Goal: Information Seeking & Learning: Compare options

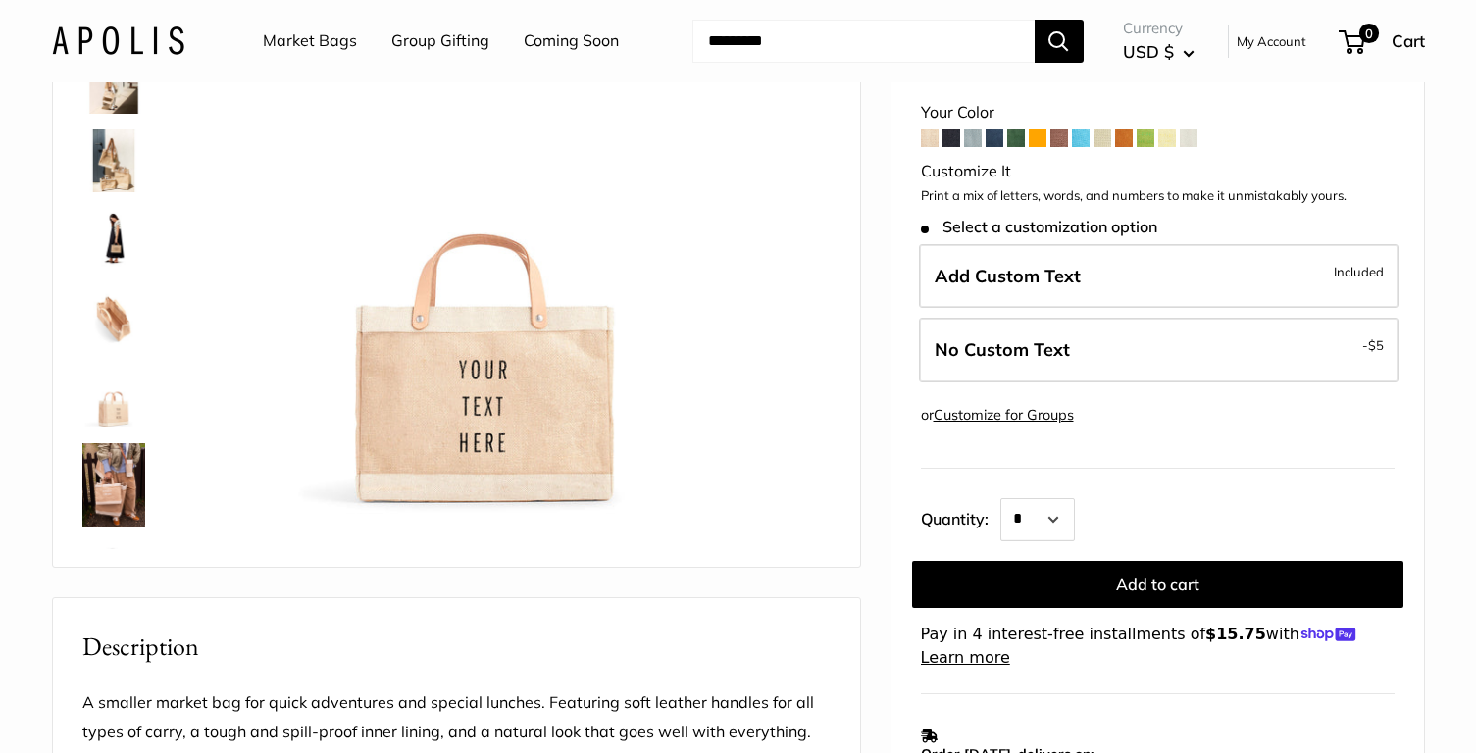
click at [128, 469] on img at bounding box center [113, 485] width 63 height 84
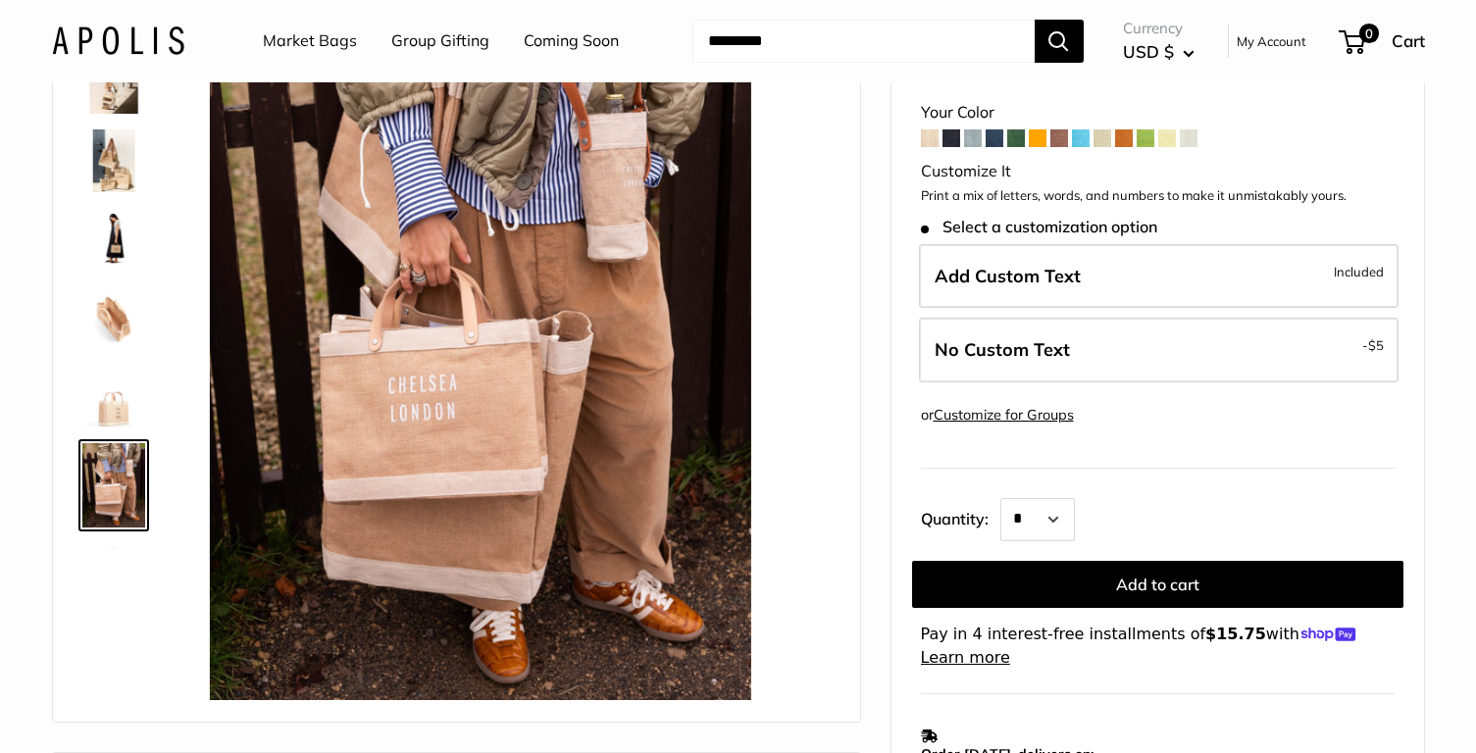
click at [117, 309] on img at bounding box center [113, 317] width 63 height 63
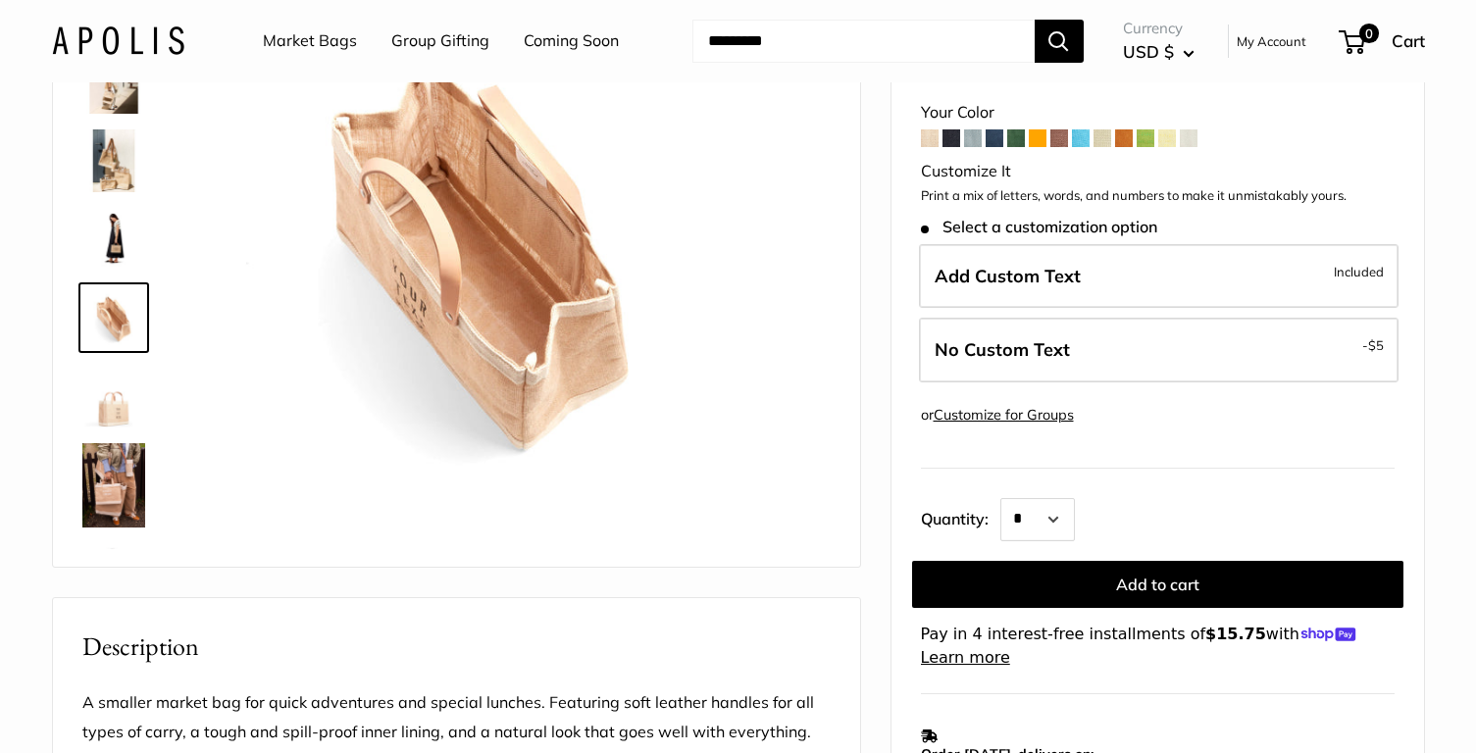
click at [107, 241] on img at bounding box center [113, 239] width 63 height 63
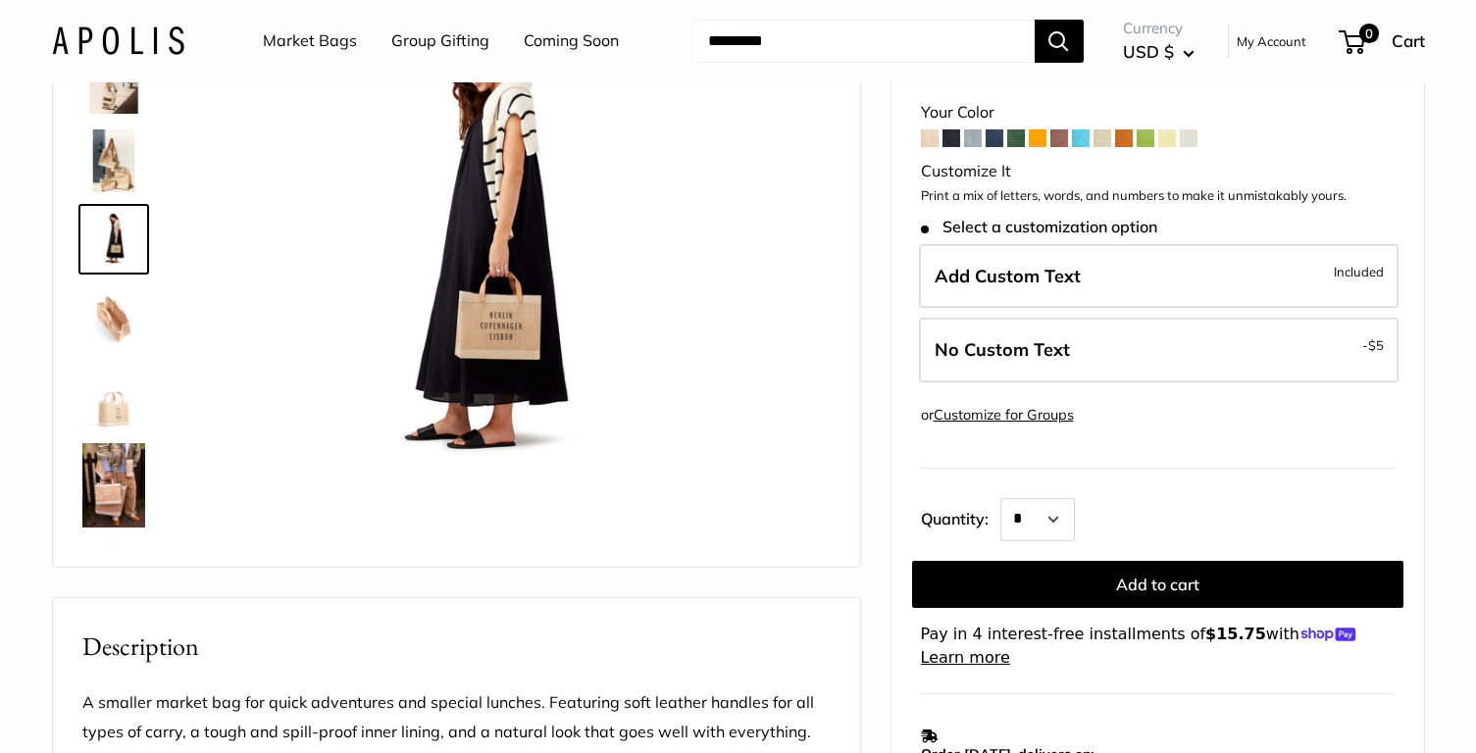
click at [112, 141] on img at bounding box center [113, 160] width 63 height 63
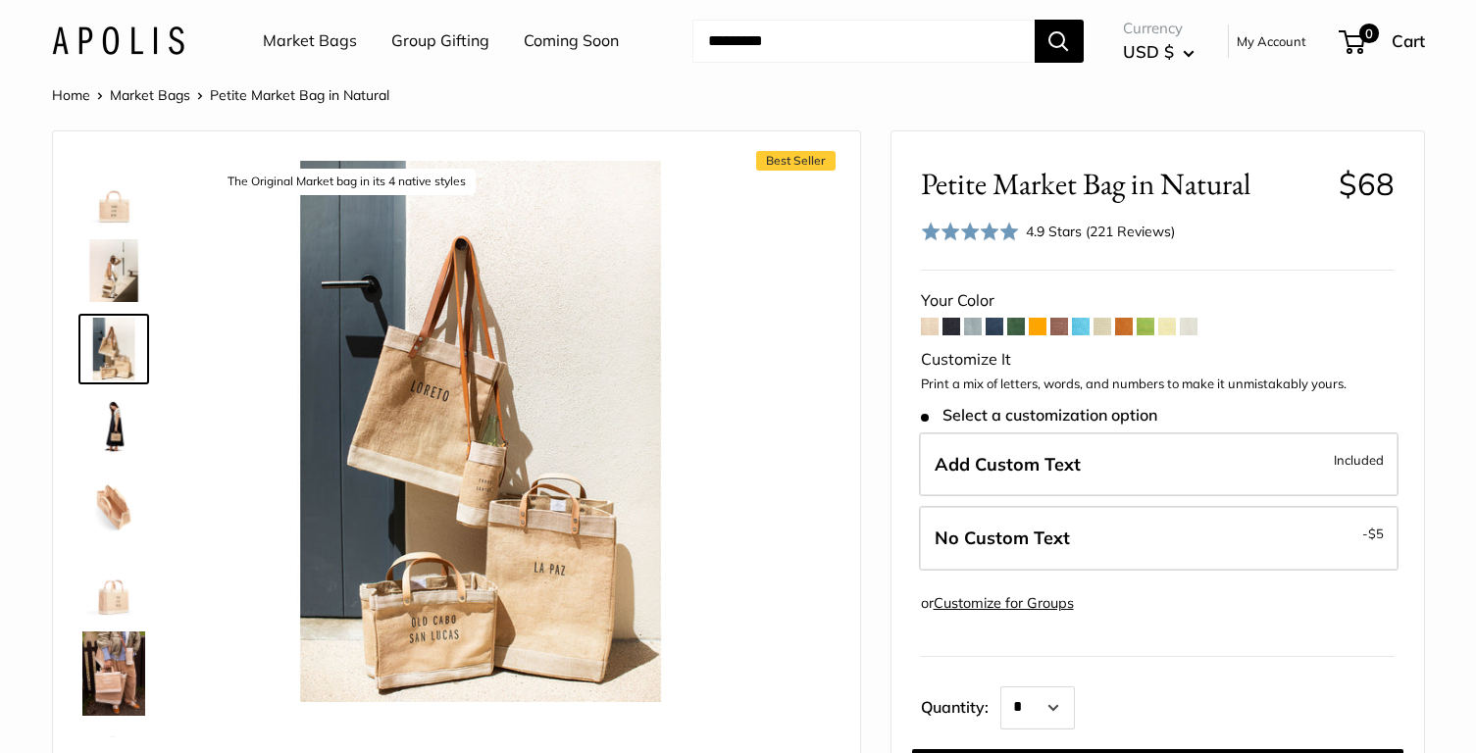
click at [120, 203] on img at bounding box center [113, 192] width 63 height 63
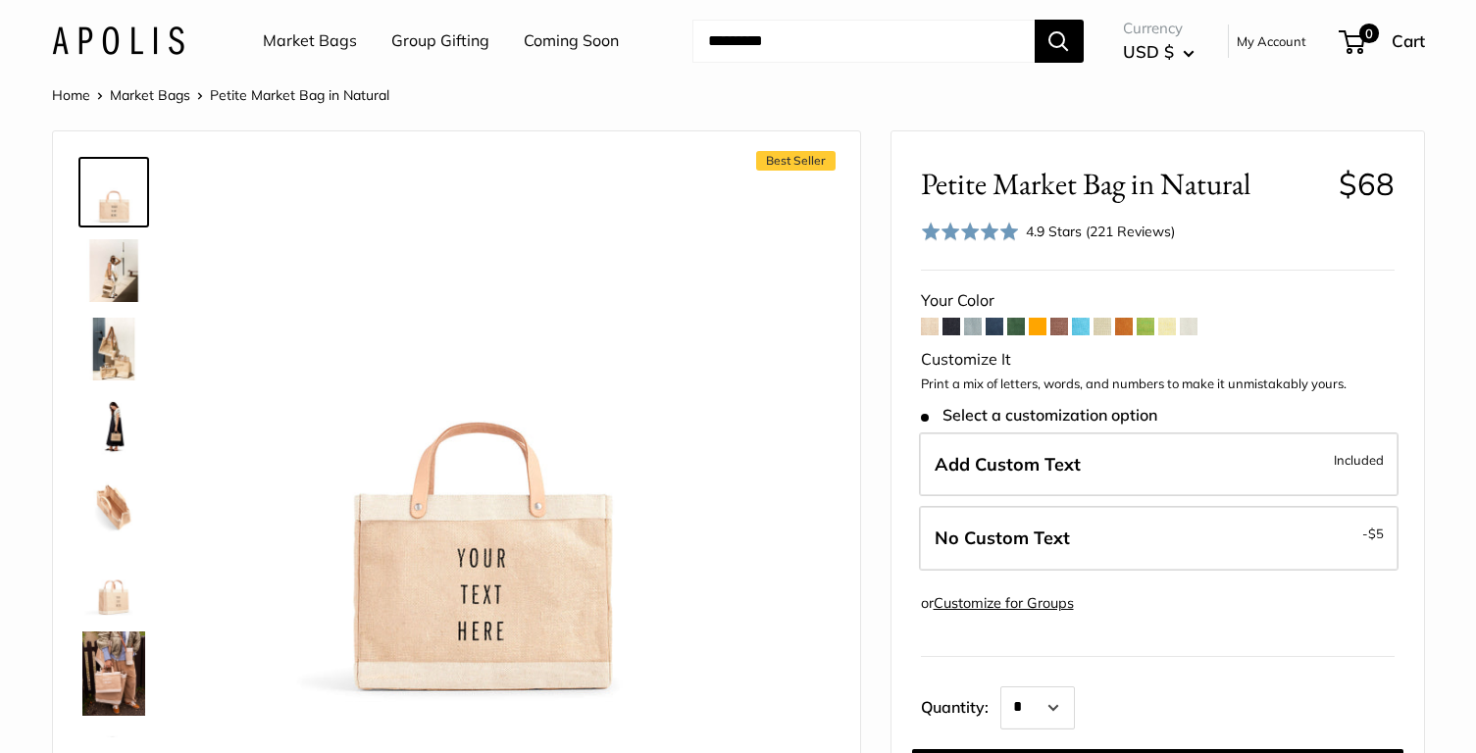
click at [118, 263] on img at bounding box center [113, 270] width 63 height 63
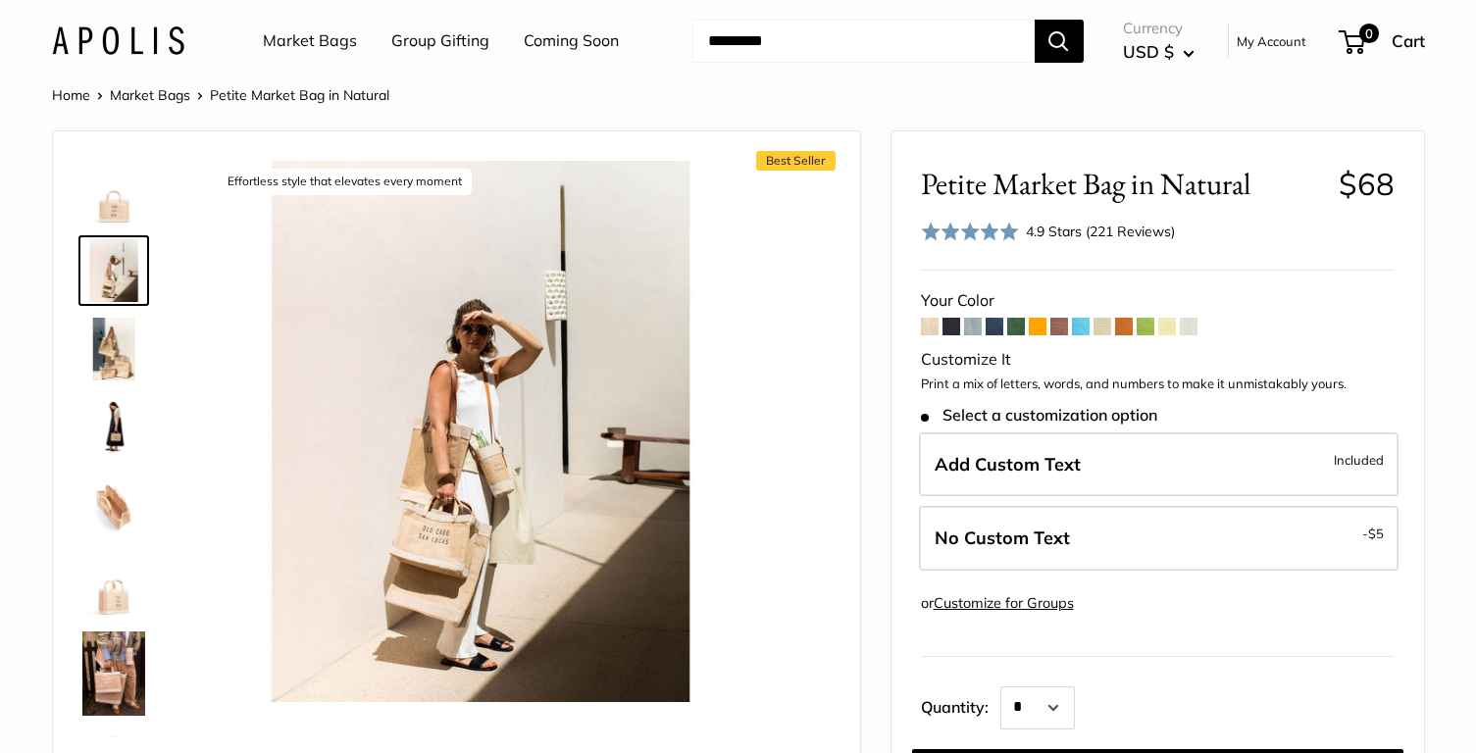
click at [110, 346] on img at bounding box center [113, 349] width 63 height 63
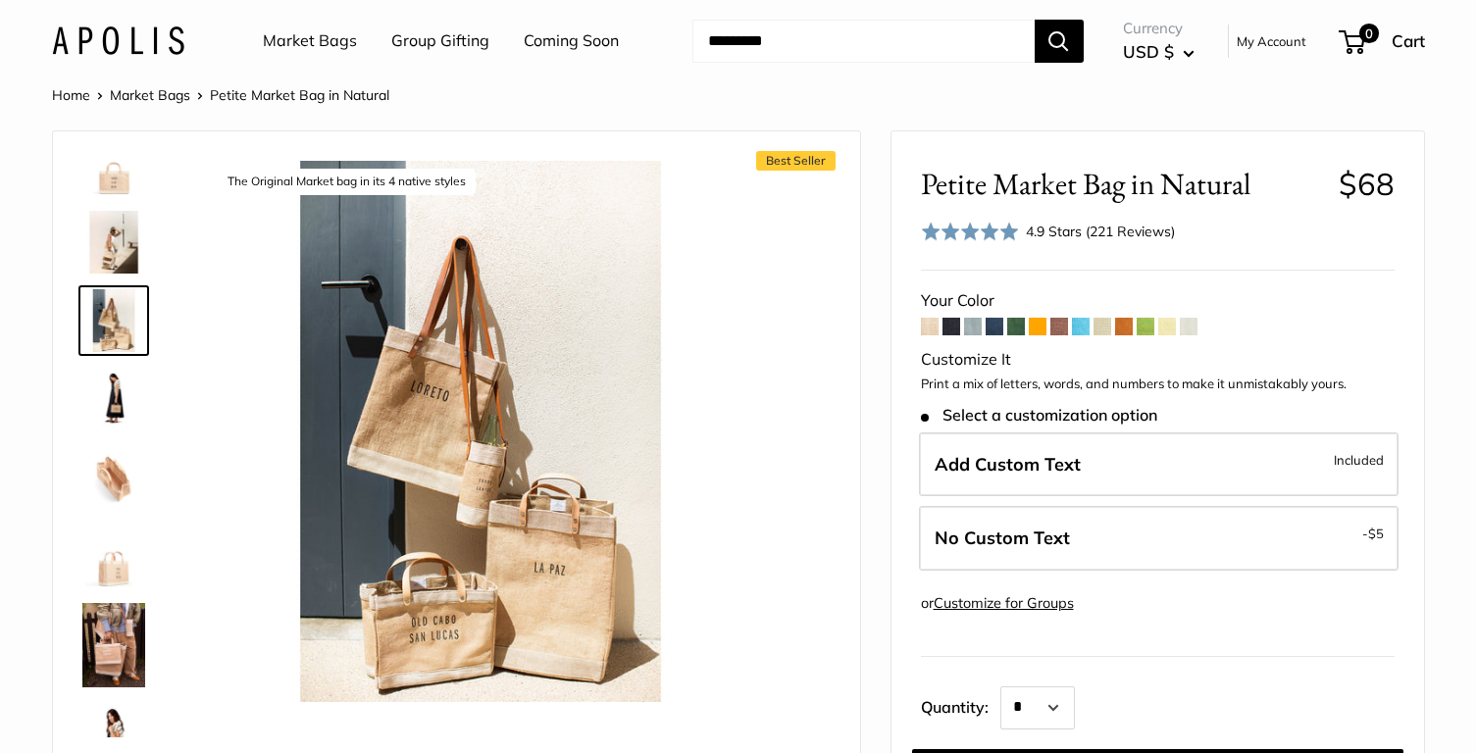
scroll to position [52, 0]
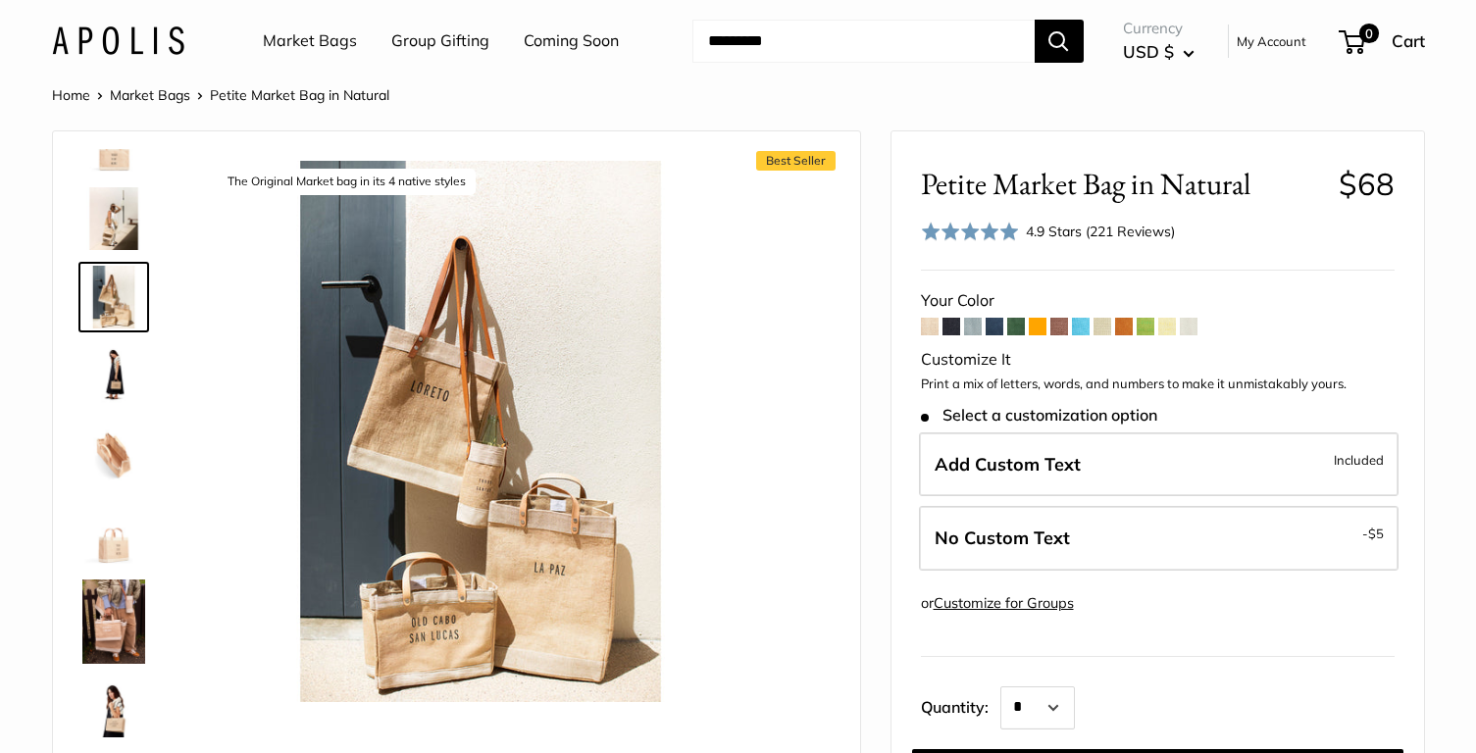
click at [111, 375] on img at bounding box center [113, 375] width 63 height 63
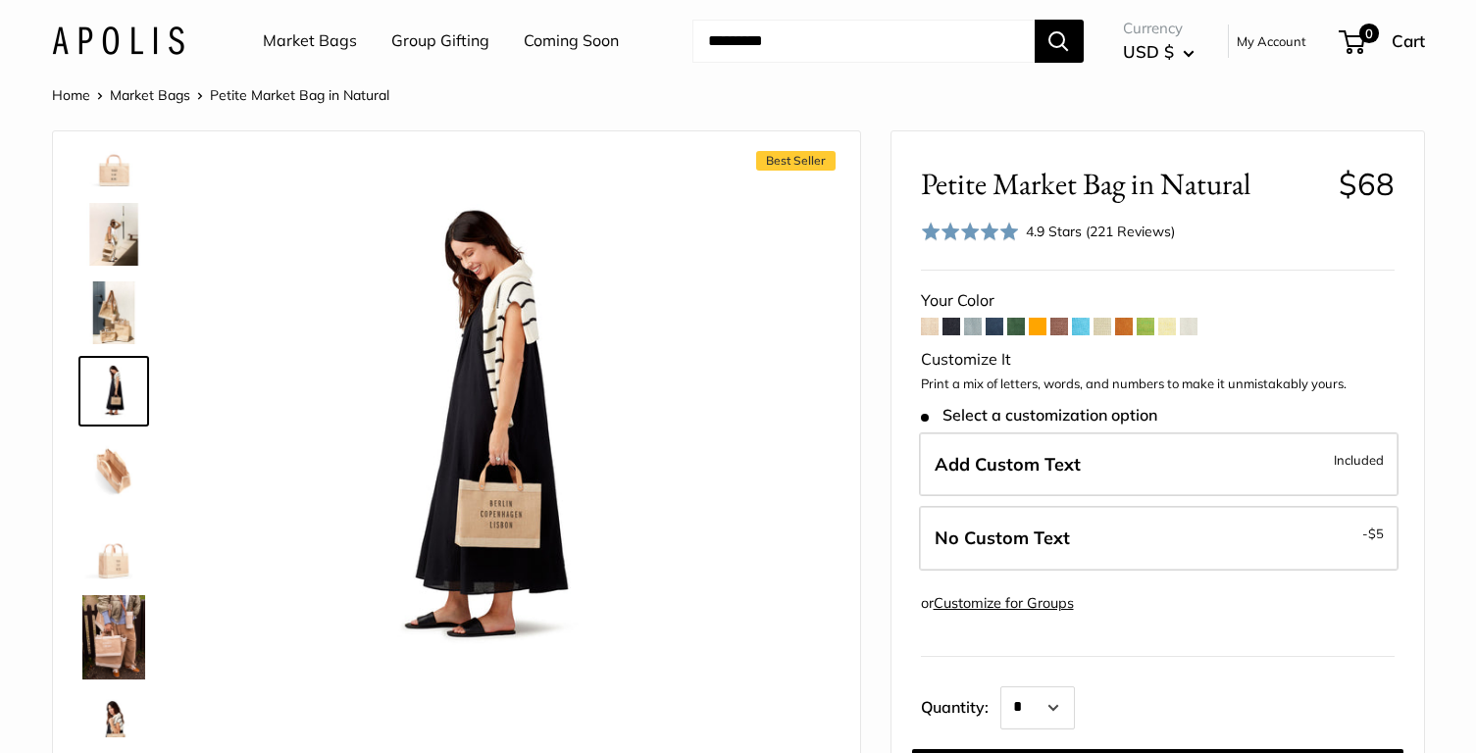
scroll to position [38, 0]
click at [123, 456] on img at bounding box center [113, 467] width 63 height 63
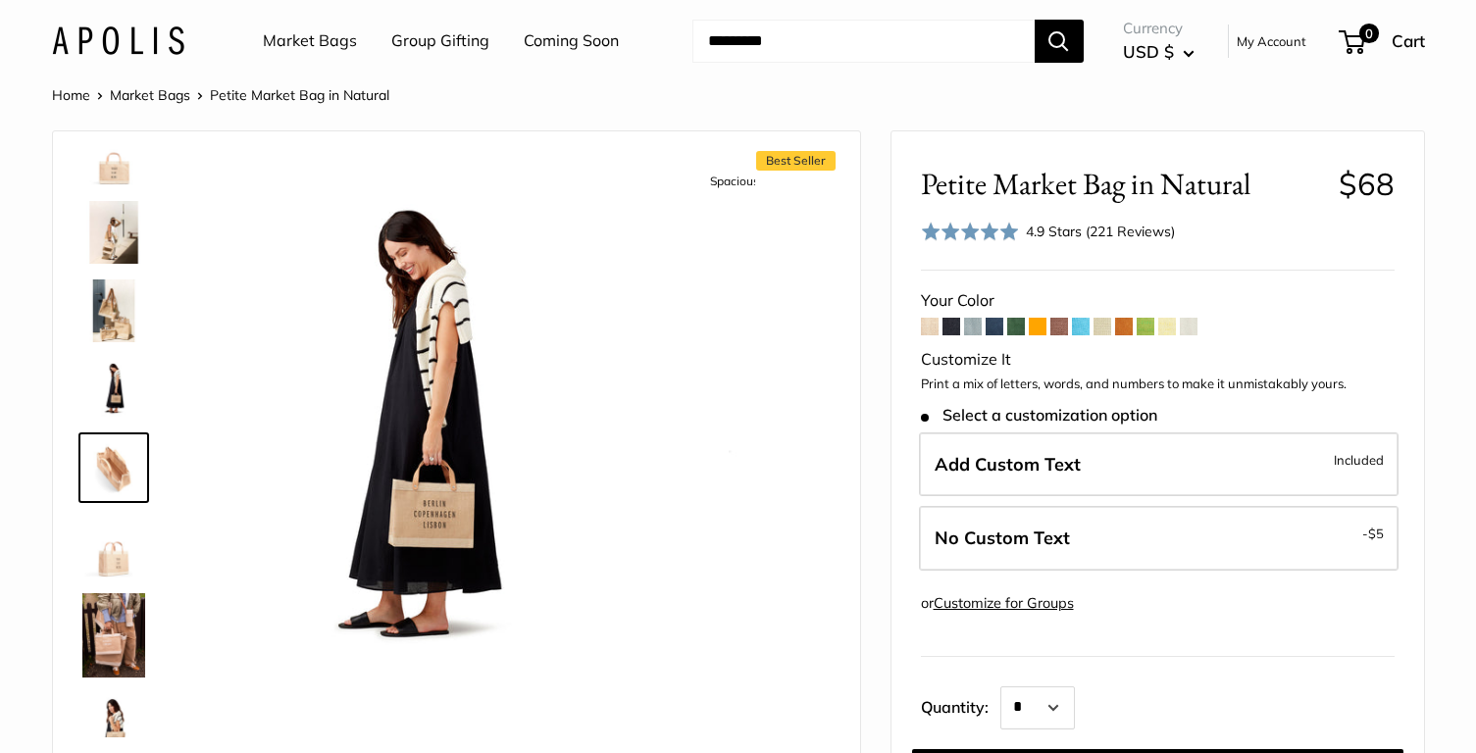
scroll to position [61, 0]
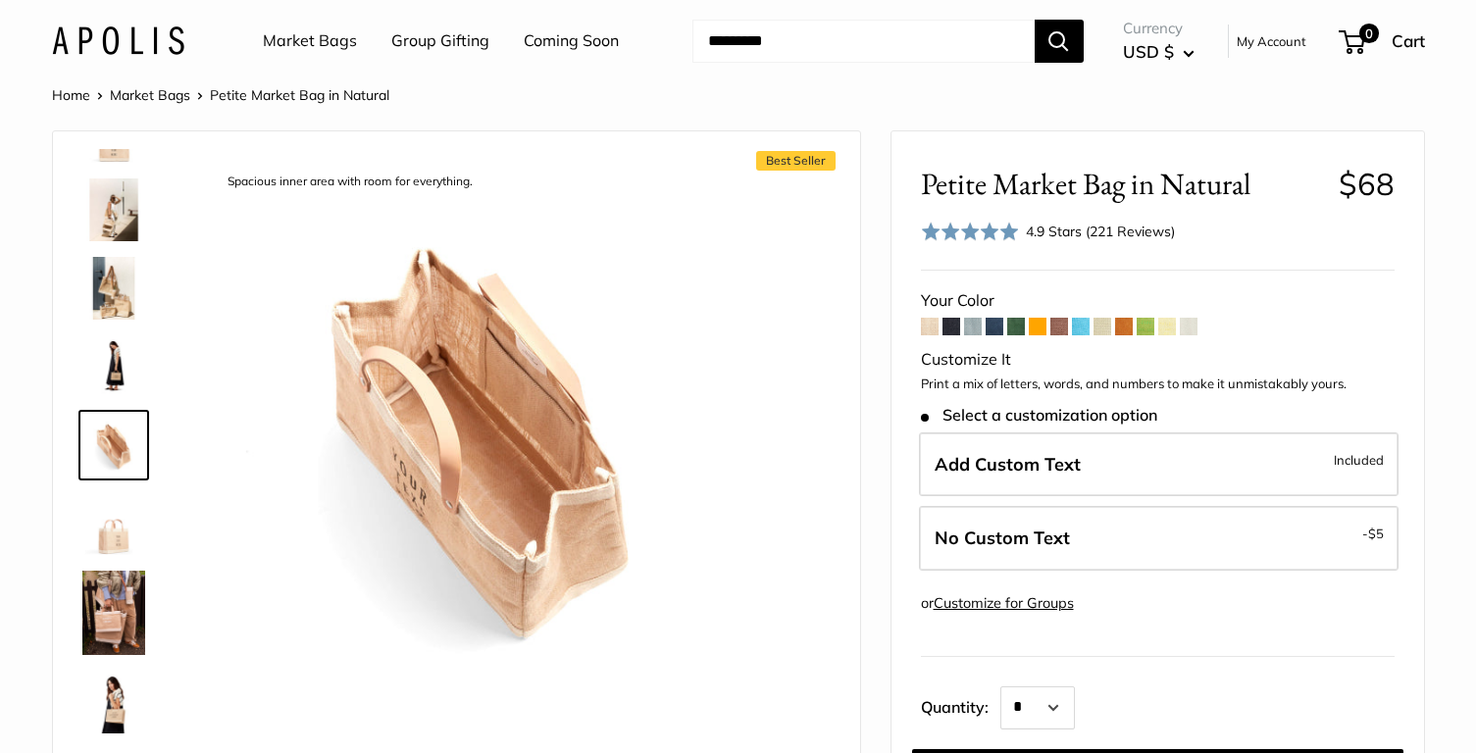
click at [117, 520] on img at bounding box center [113, 523] width 63 height 63
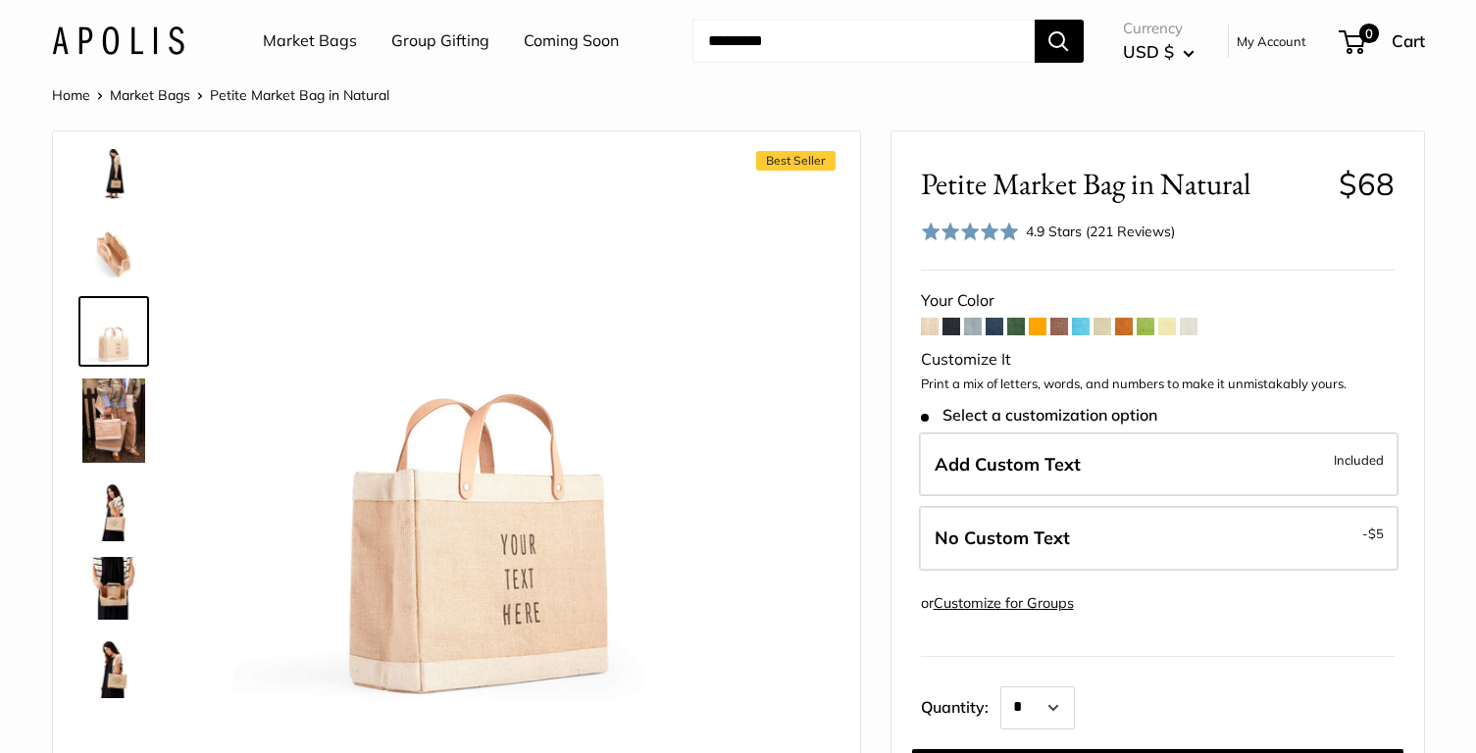
click at [119, 499] on img at bounding box center [113, 510] width 63 height 63
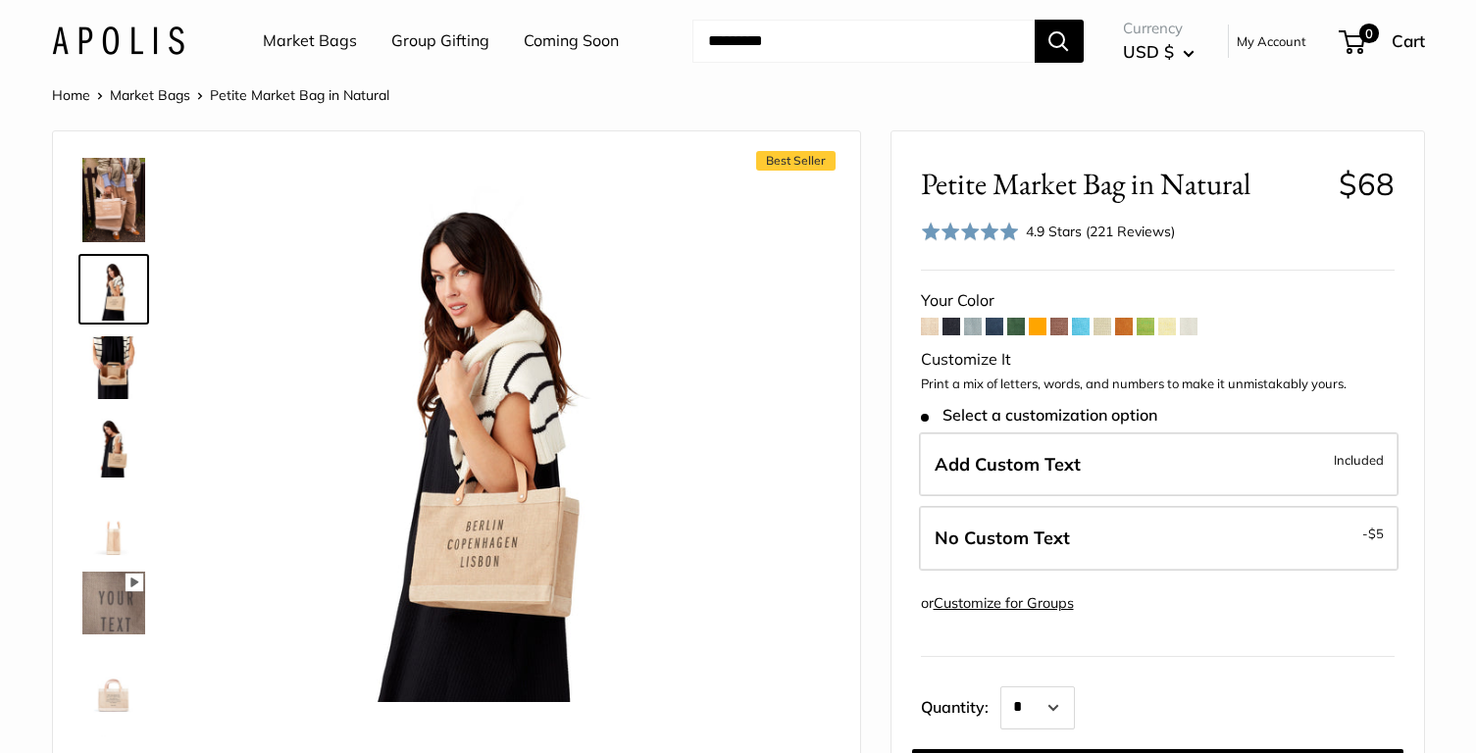
click at [122, 453] on img at bounding box center [113, 446] width 63 height 63
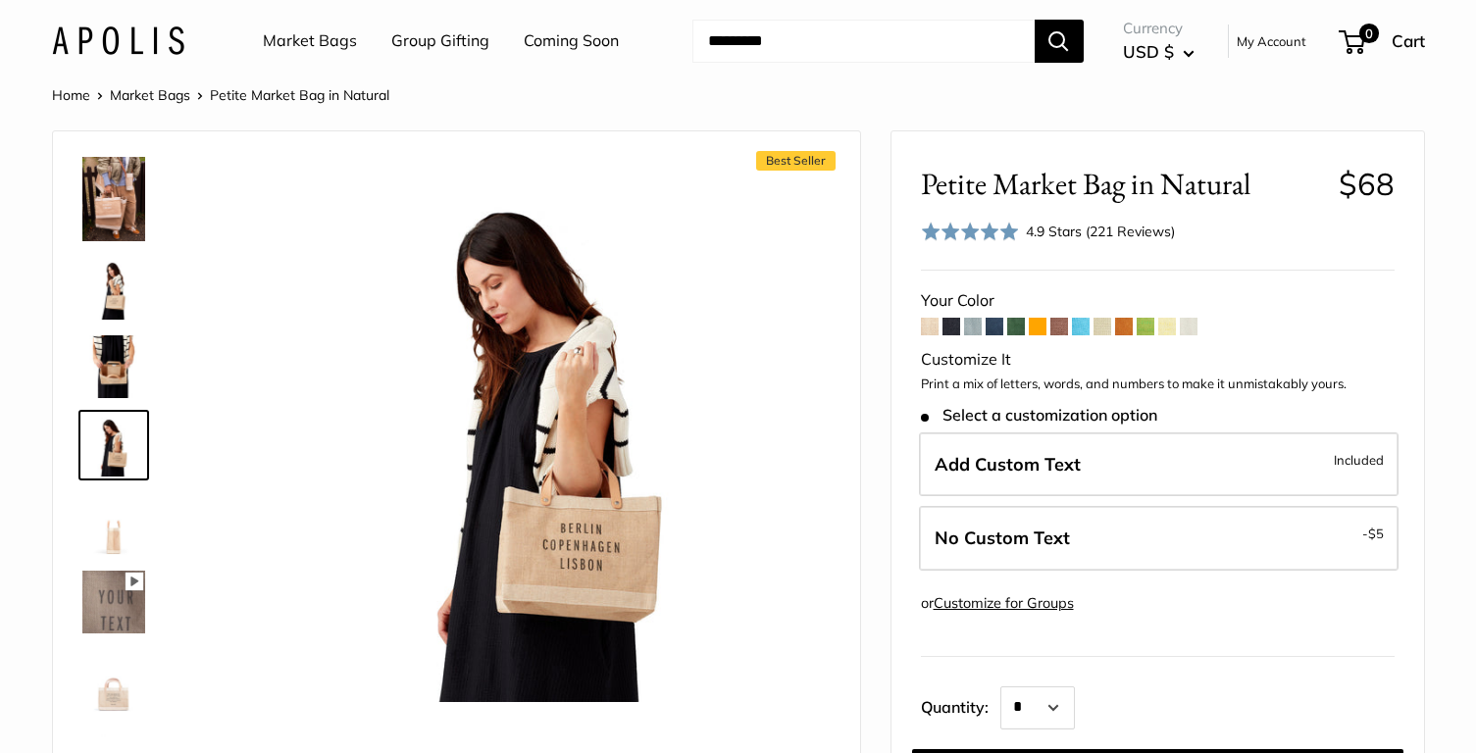
click at [121, 545] on img at bounding box center [113, 523] width 63 height 63
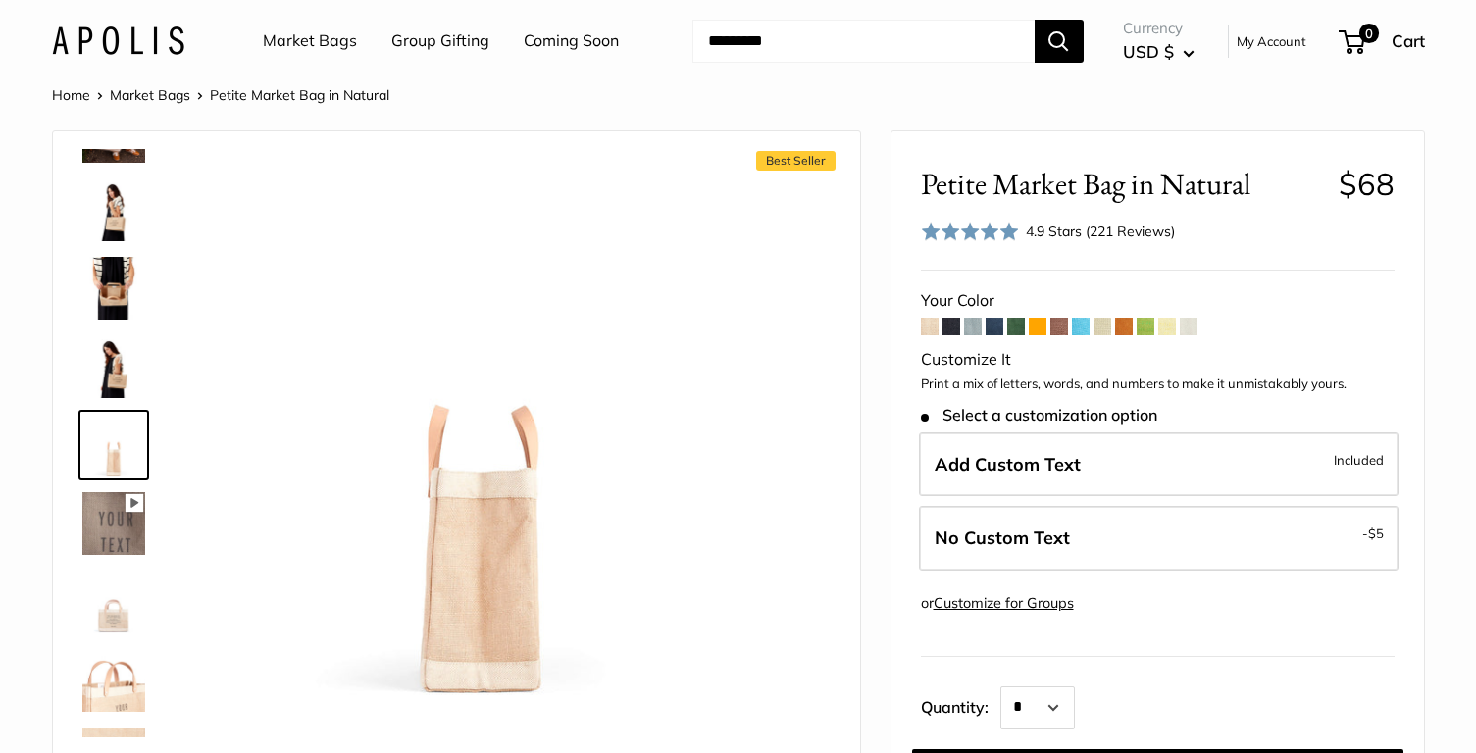
click at [117, 520] on img at bounding box center [113, 523] width 63 height 63
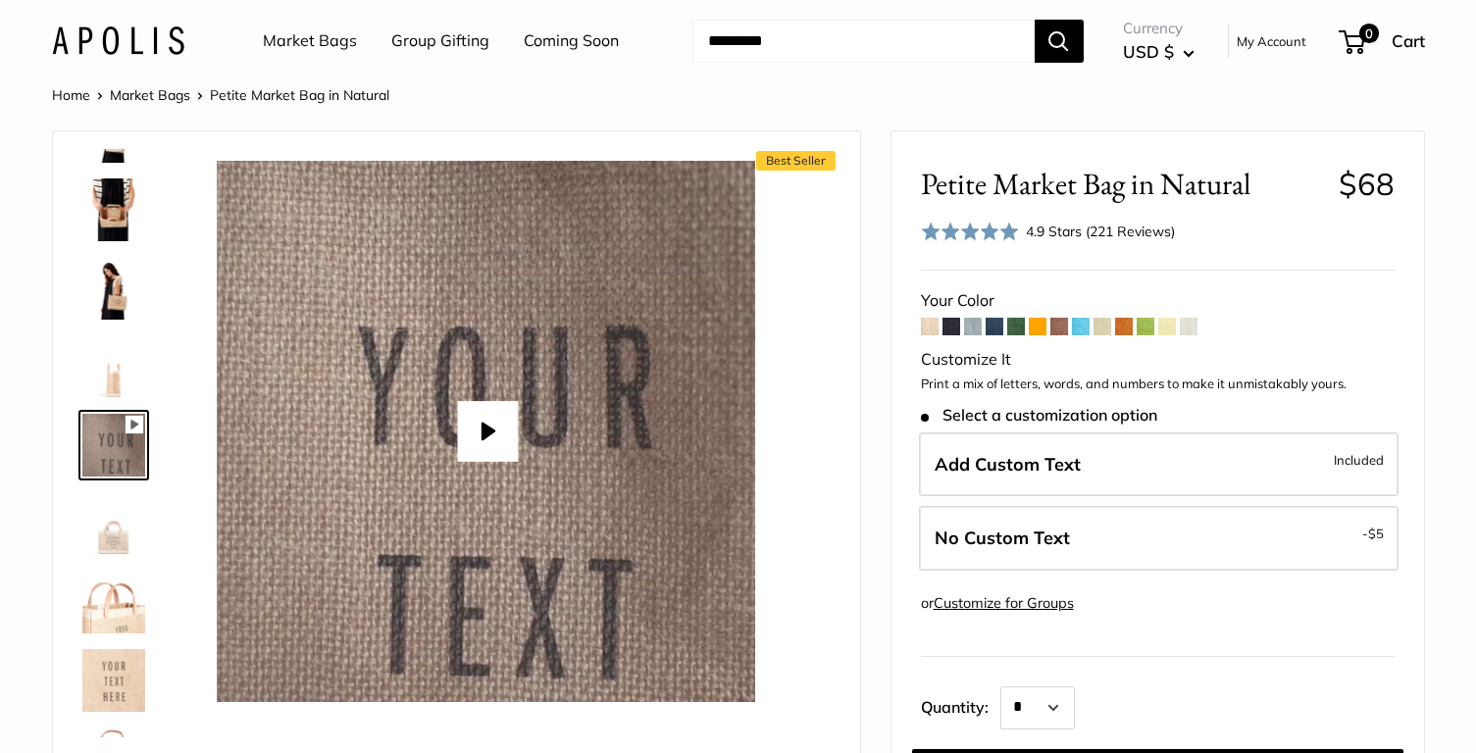
click at [122, 622] on img at bounding box center [113, 602] width 63 height 63
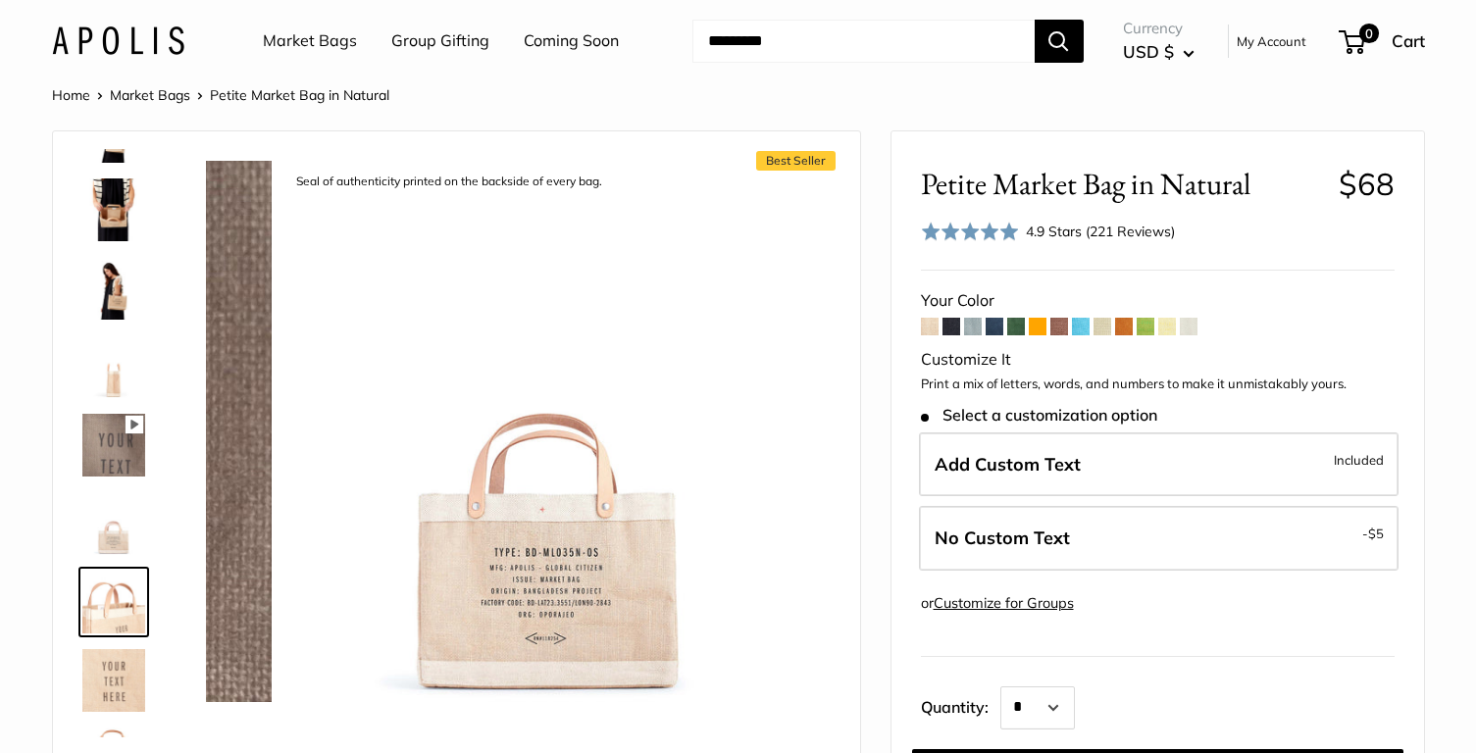
scroll to position [789, 0]
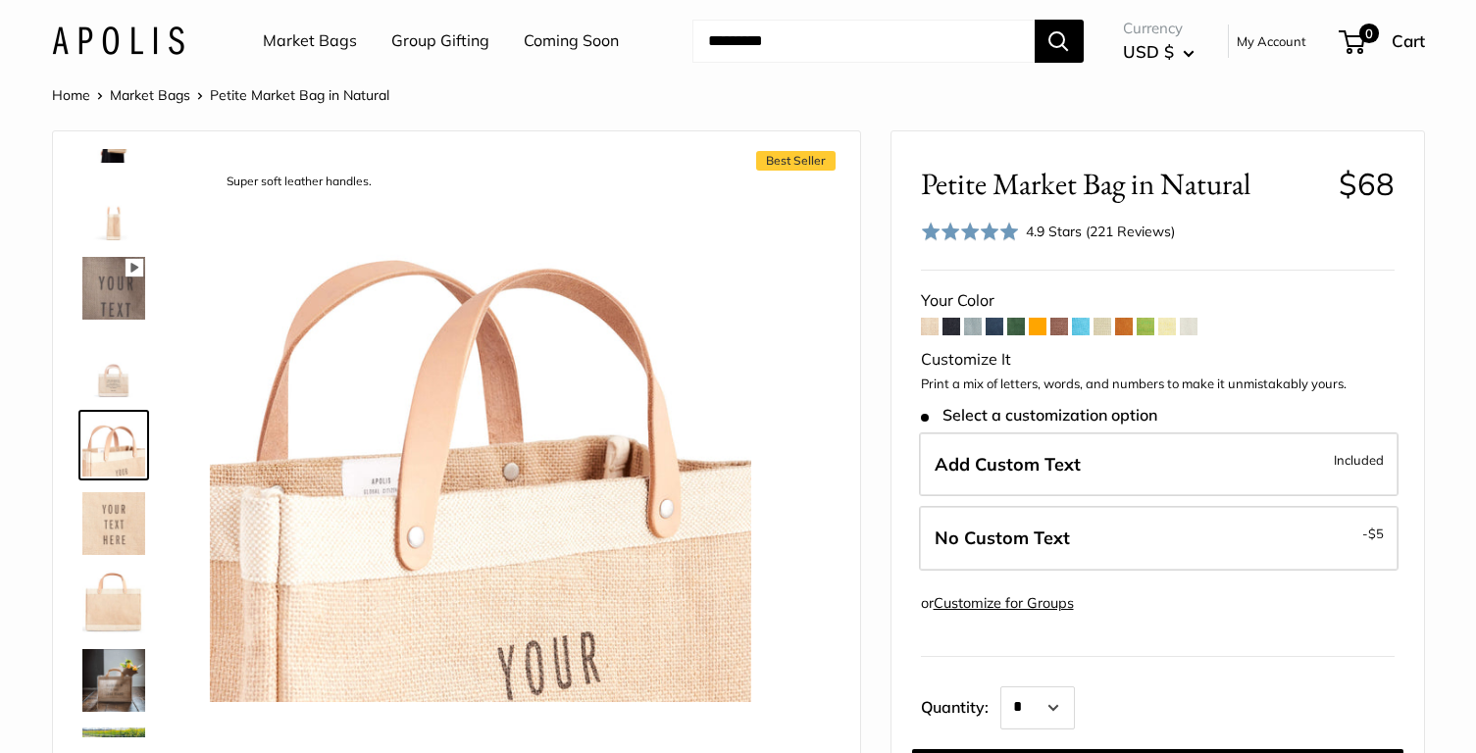
click at [128, 488] on link at bounding box center [113, 523] width 71 height 71
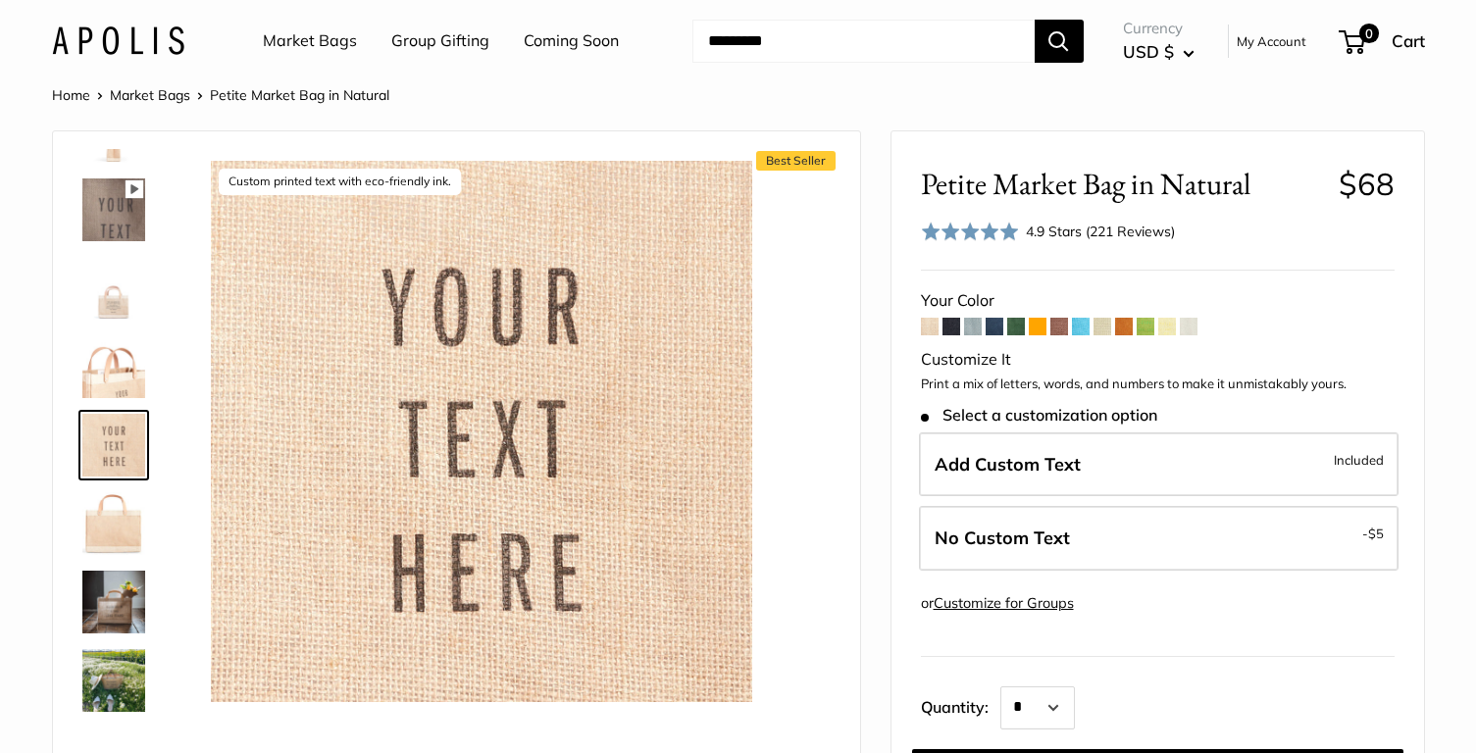
click at [116, 531] on img at bounding box center [113, 523] width 63 height 63
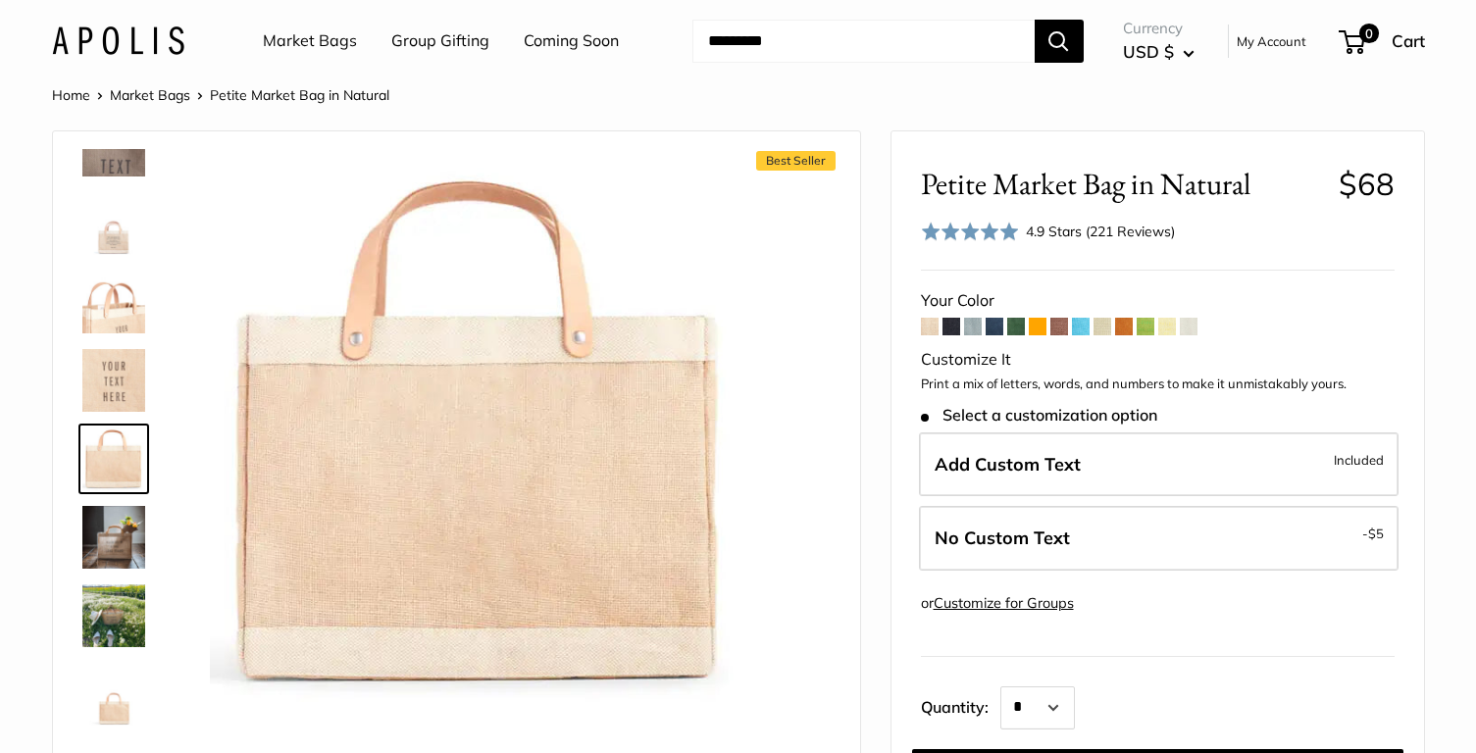
click at [953, 327] on span at bounding box center [952, 327] width 18 height 18
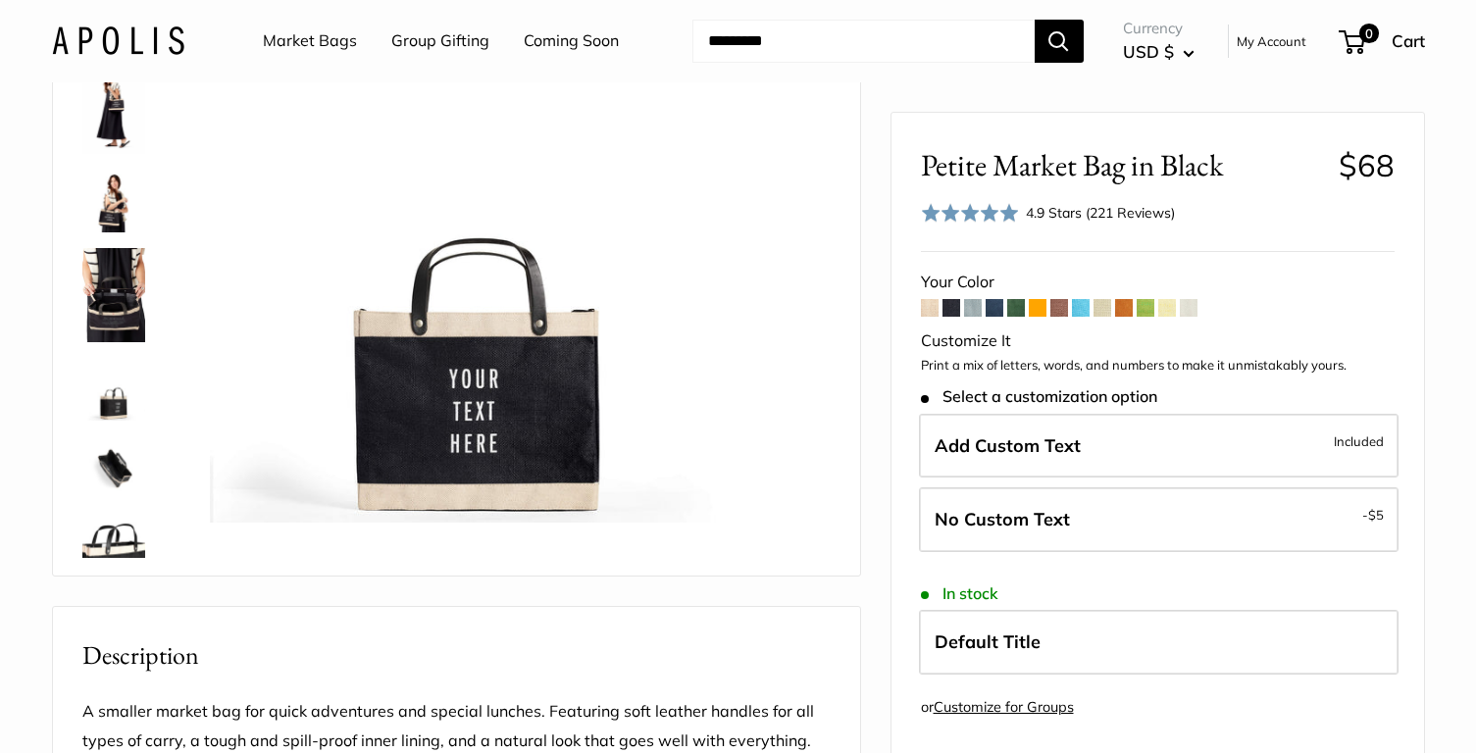
scroll to position [399, 0]
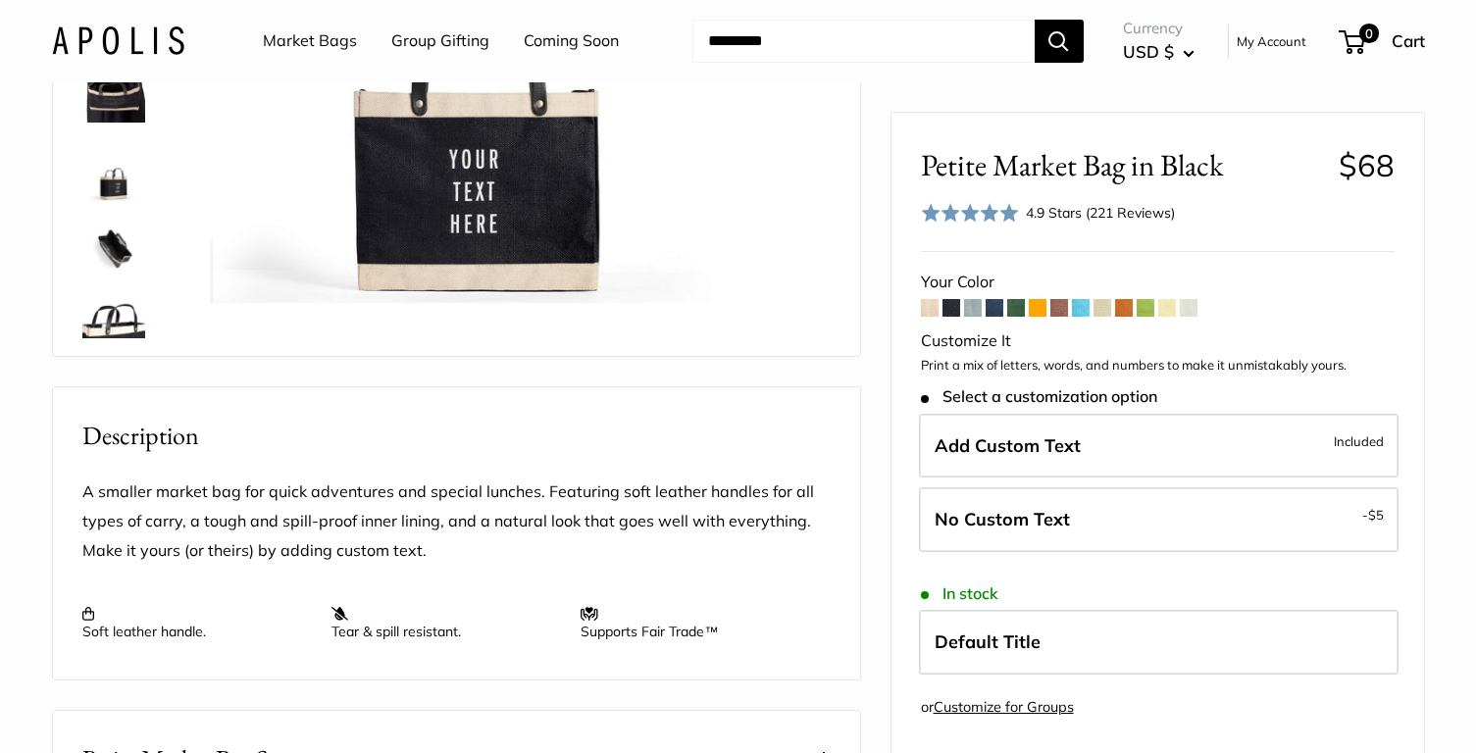
click at [140, 291] on link at bounding box center [113, 326] width 71 height 71
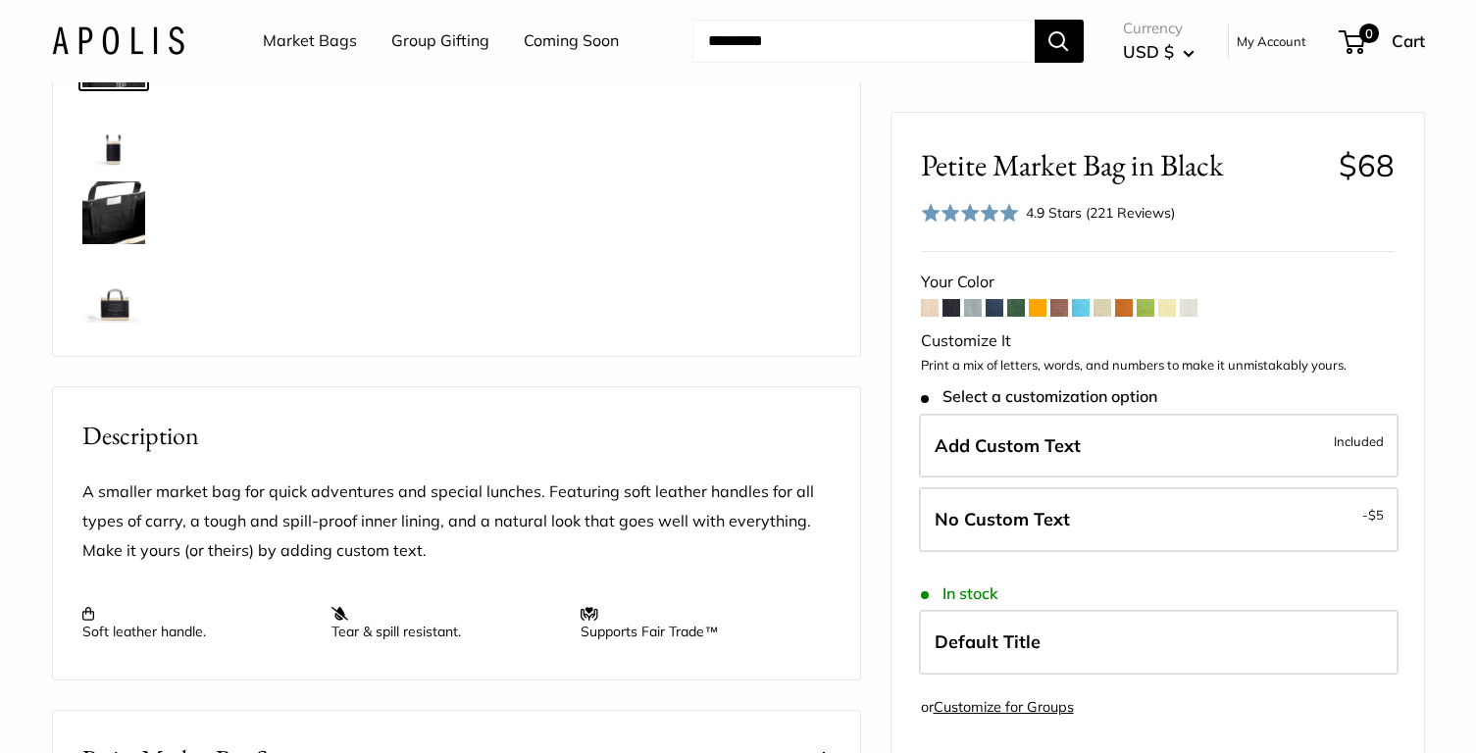
scroll to position [281, 0]
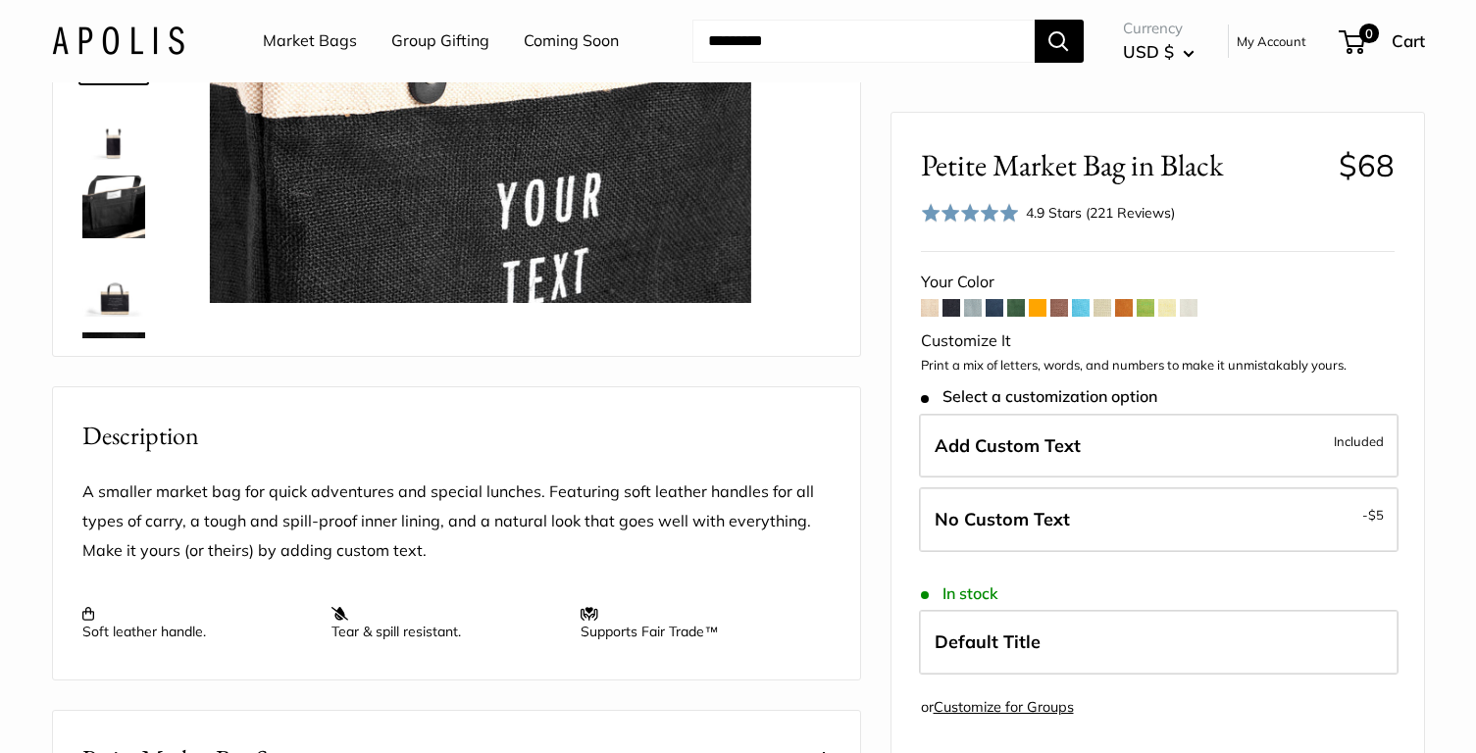
click at [108, 293] on img at bounding box center [113, 285] width 63 height 63
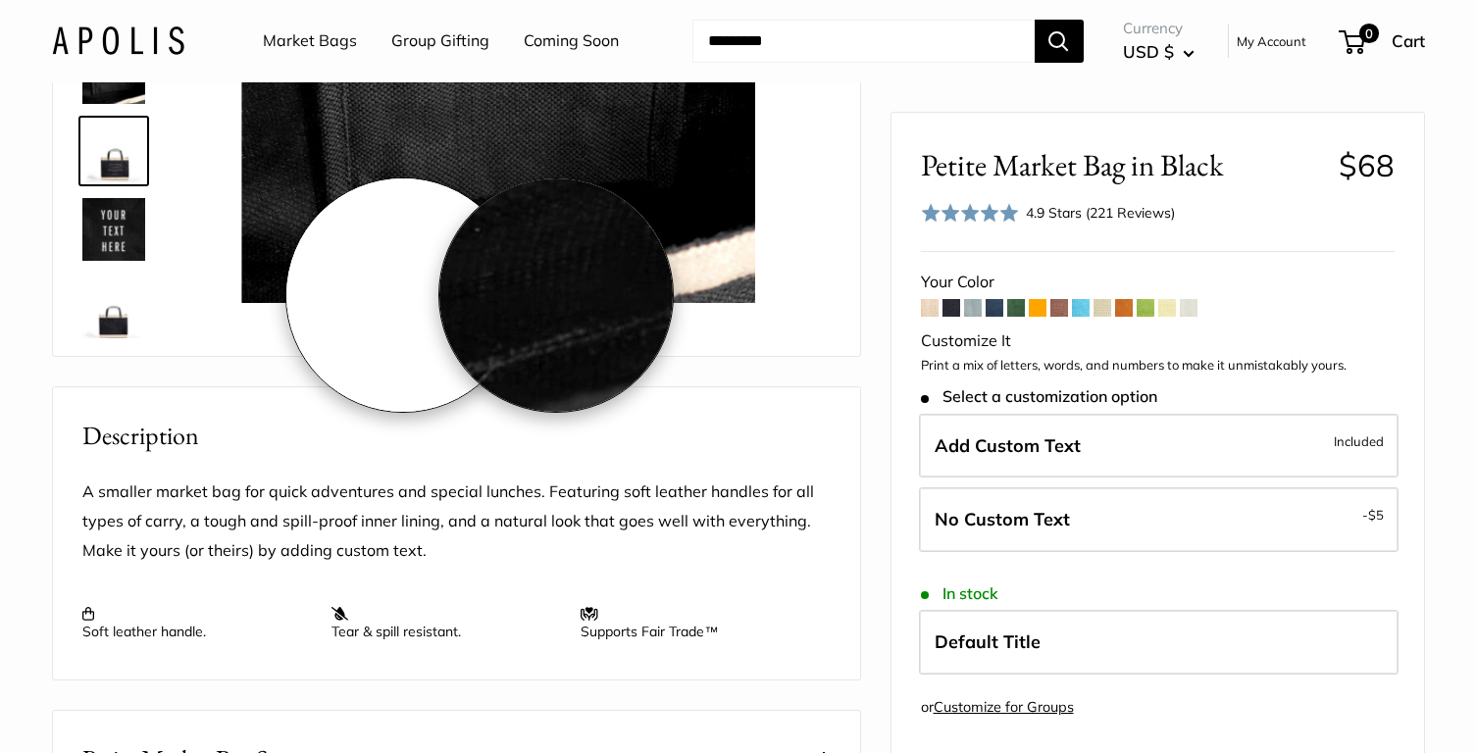
scroll to position [424, 0]
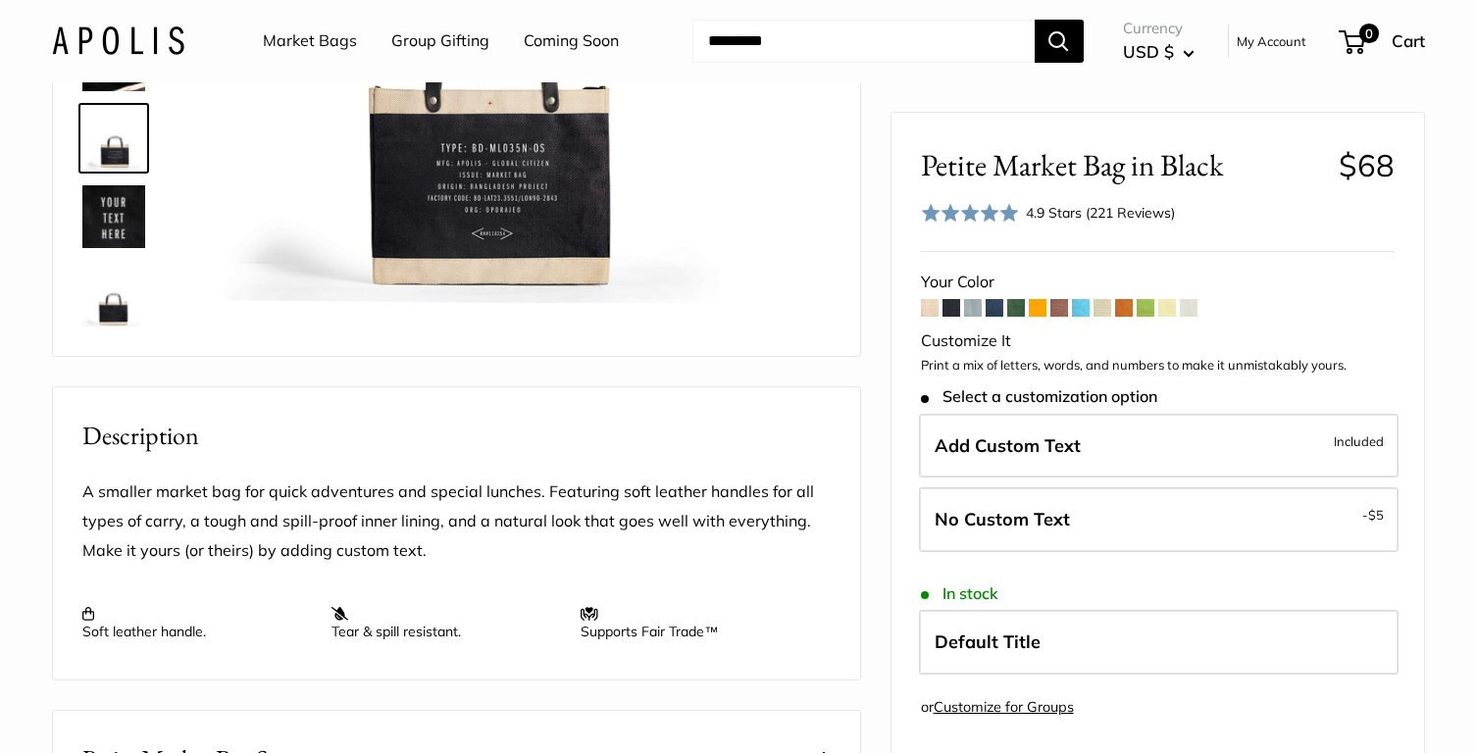
click at [114, 302] on img at bounding box center [113, 295] width 63 height 63
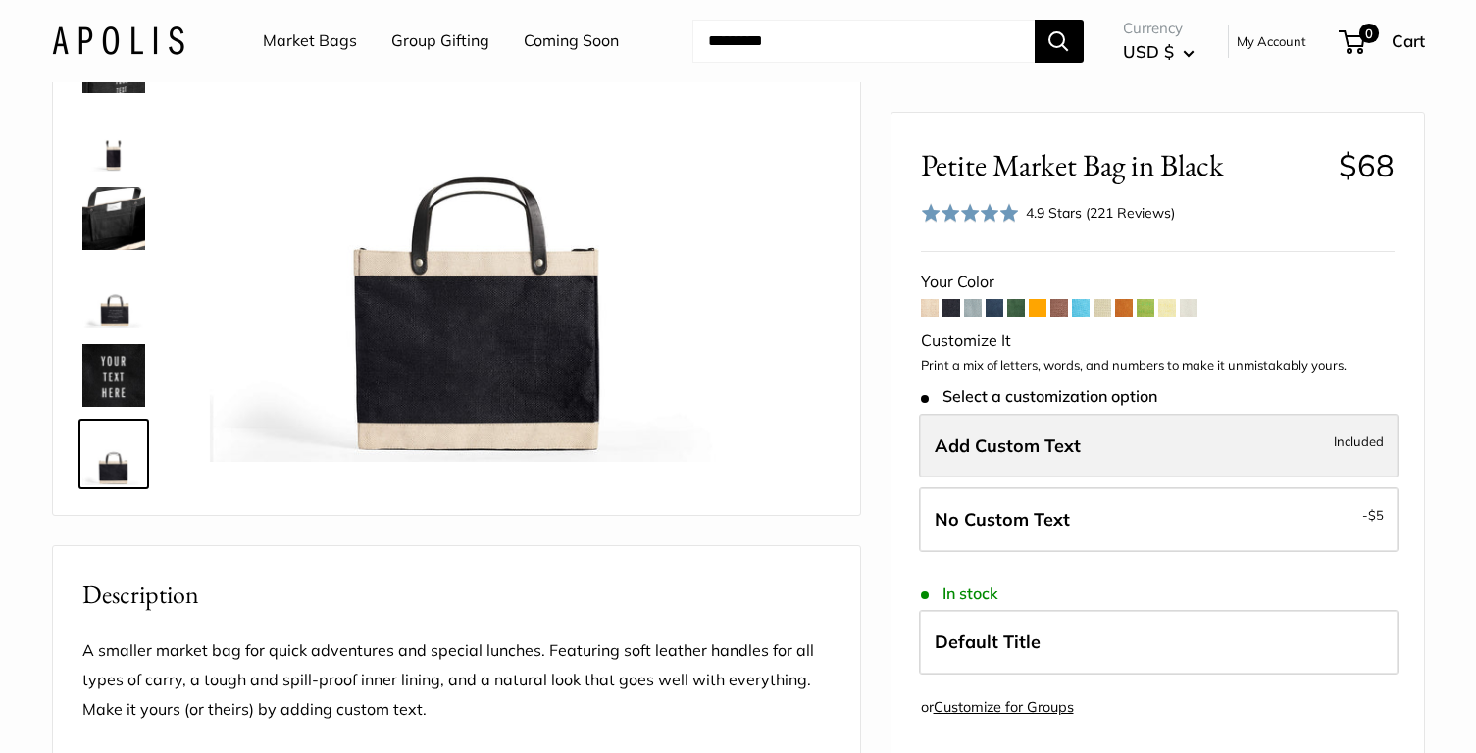
scroll to position [241, 0]
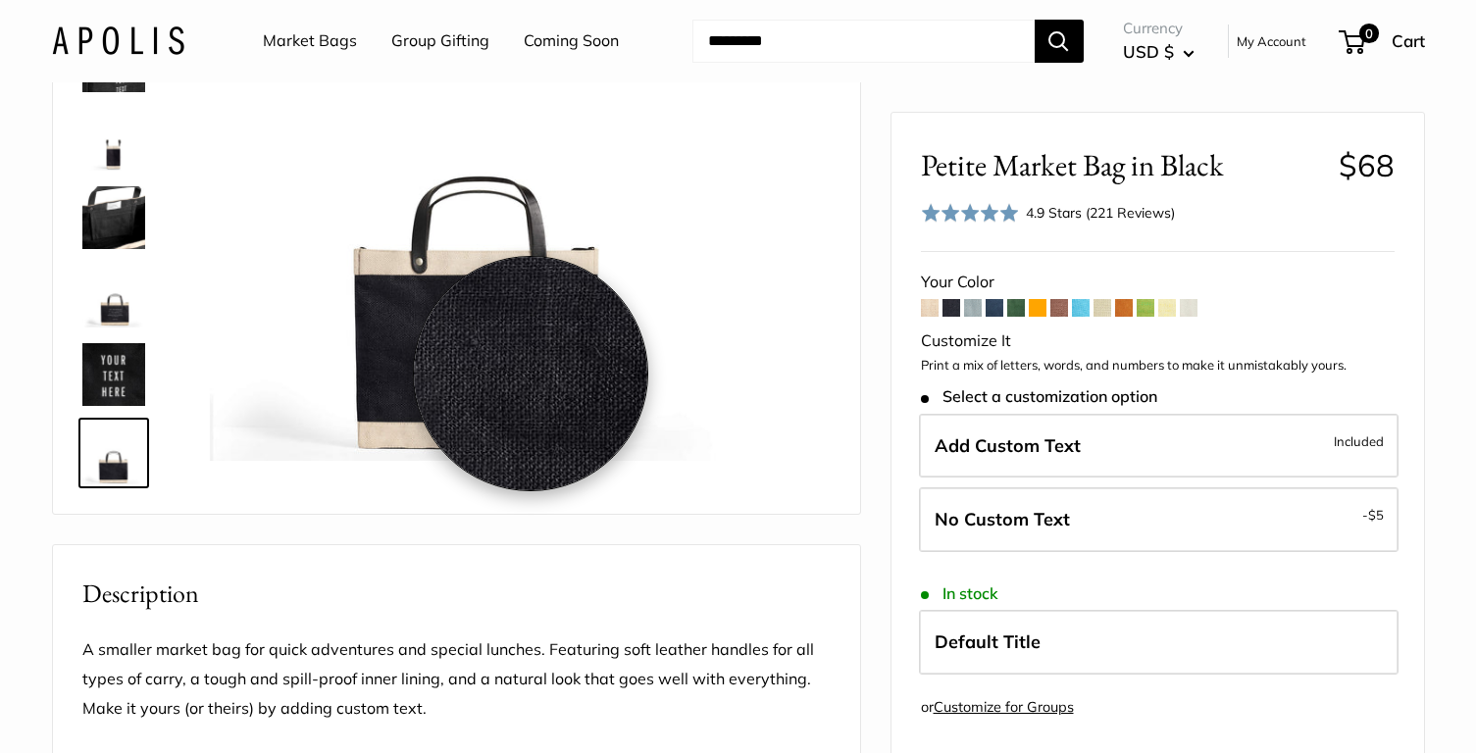
click at [531, 374] on img at bounding box center [479, 190] width 541 height 541
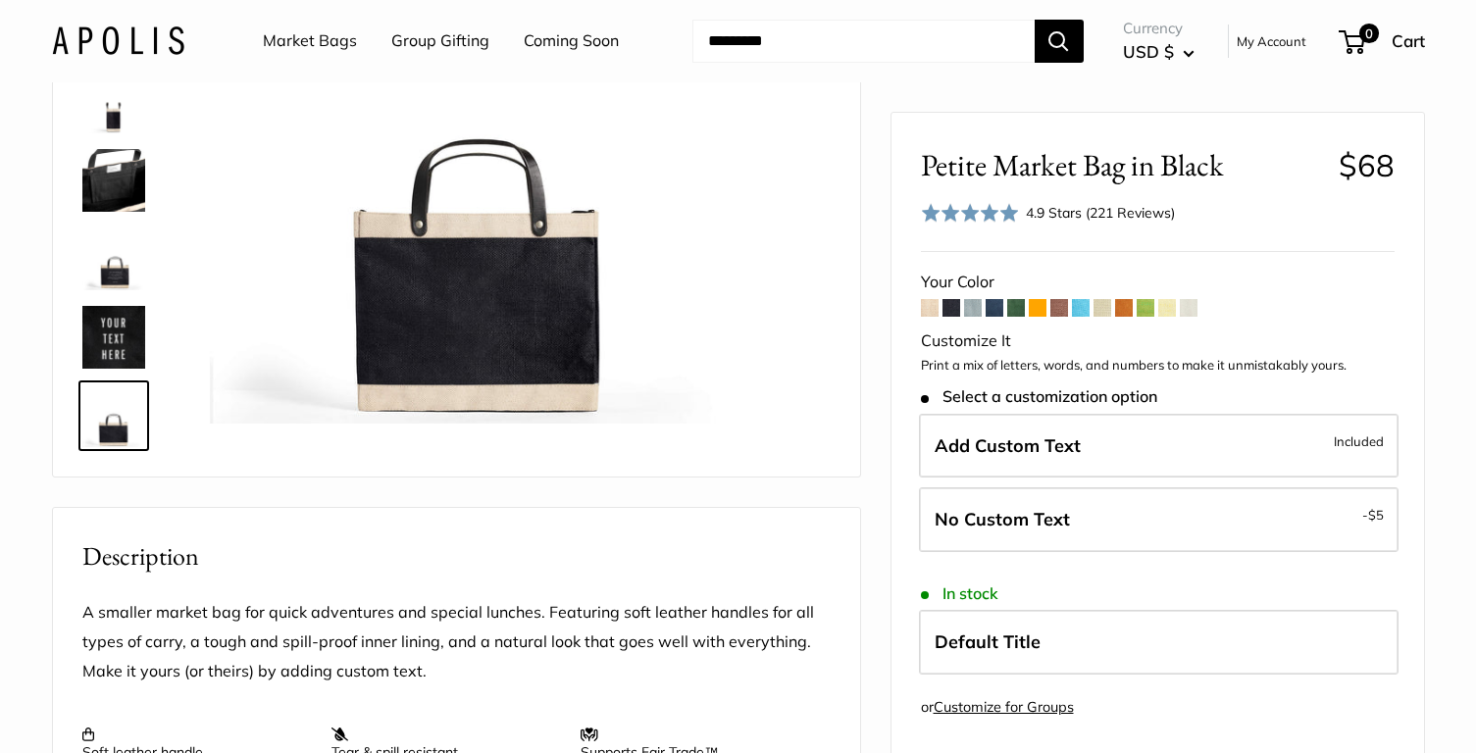
scroll to position [262, 0]
